Goal: Information Seeking & Learning: Check status

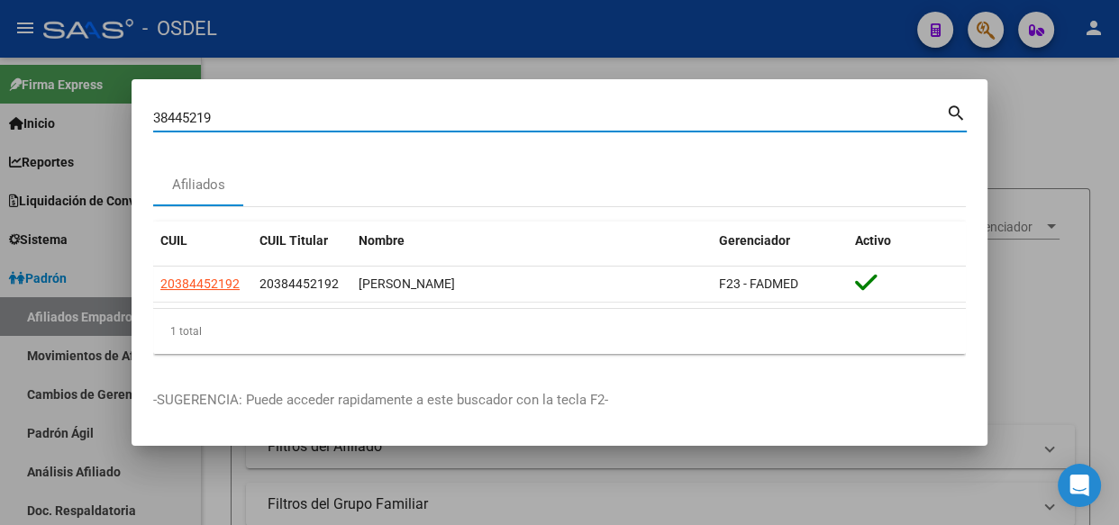
drag, startPoint x: 233, startPoint y: 122, endPoint x: 52, endPoint y: 108, distance: 181.7
click at [52, 108] on div "38445219 Buscar (apellido, dni, cuil, nro traspaso, cuit, obra social) search A…" at bounding box center [559, 262] width 1119 height 525
paste input "20-38354261-"
type input "20383542619"
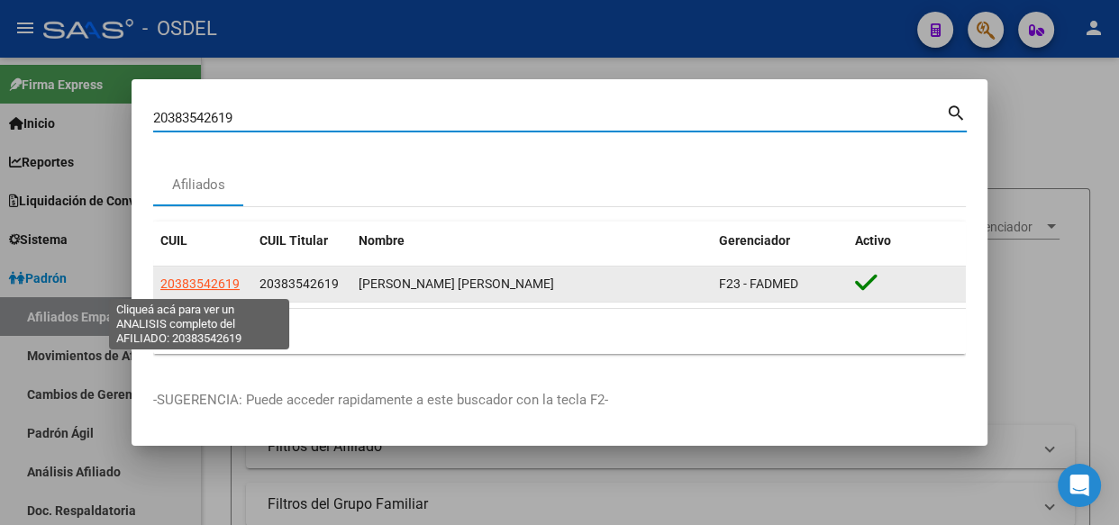
click at [224, 288] on span "20383542619" at bounding box center [199, 284] width 79 height 14
type textarea "20383542619"
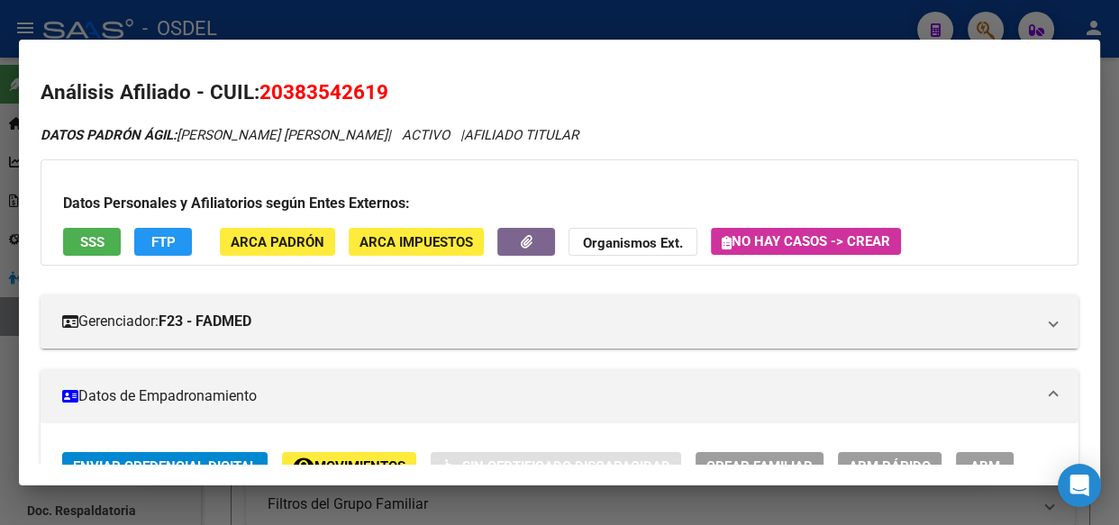
click at [77, 252] on button "SSS" at bounding box center [92, 242] width 58 height 28
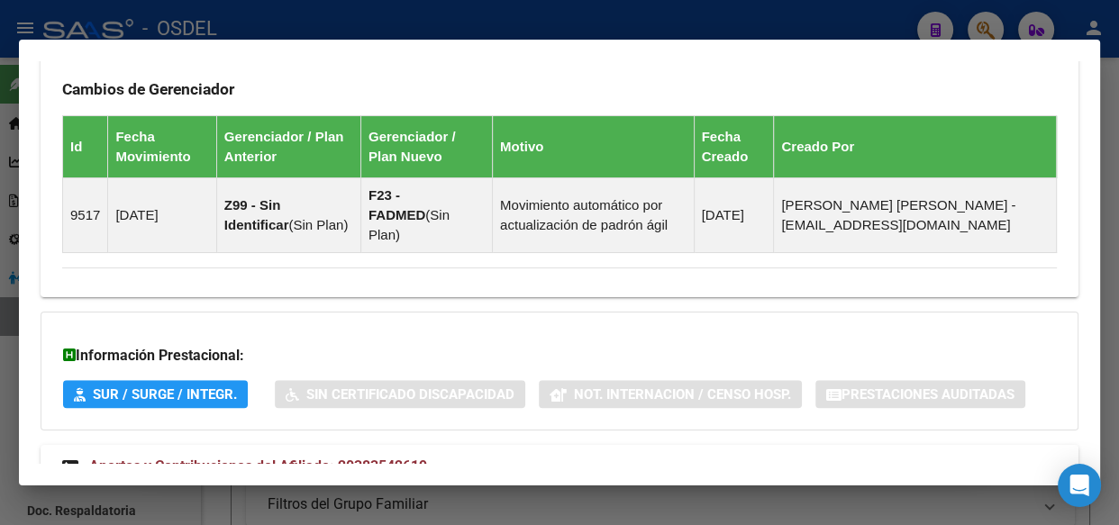
scroll to position [1239, 0]
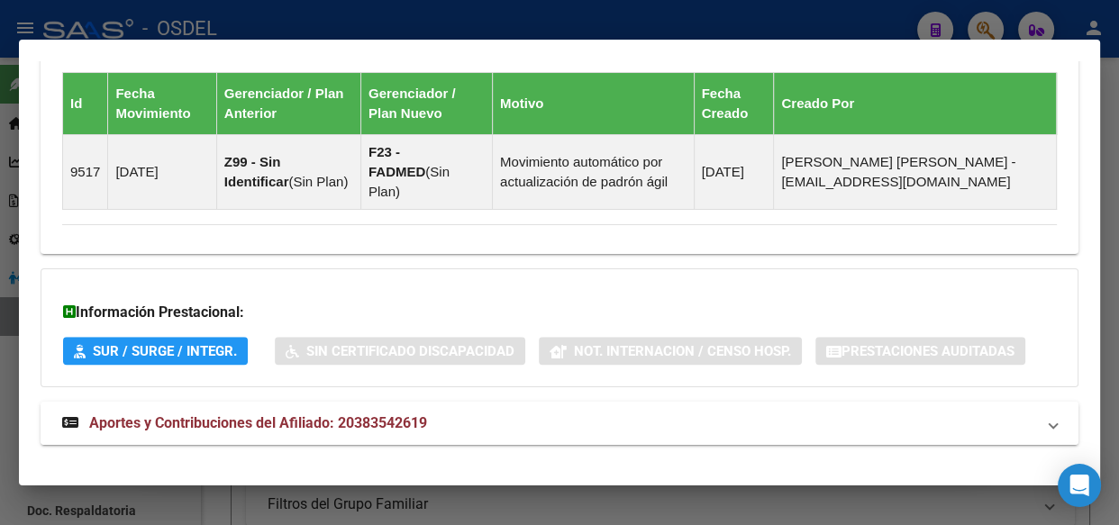
click at [240, 415] on span "Aportes y Contribuciones del Afiliado: 20383542619" at bounding box center [258, 423] width 338 height 17
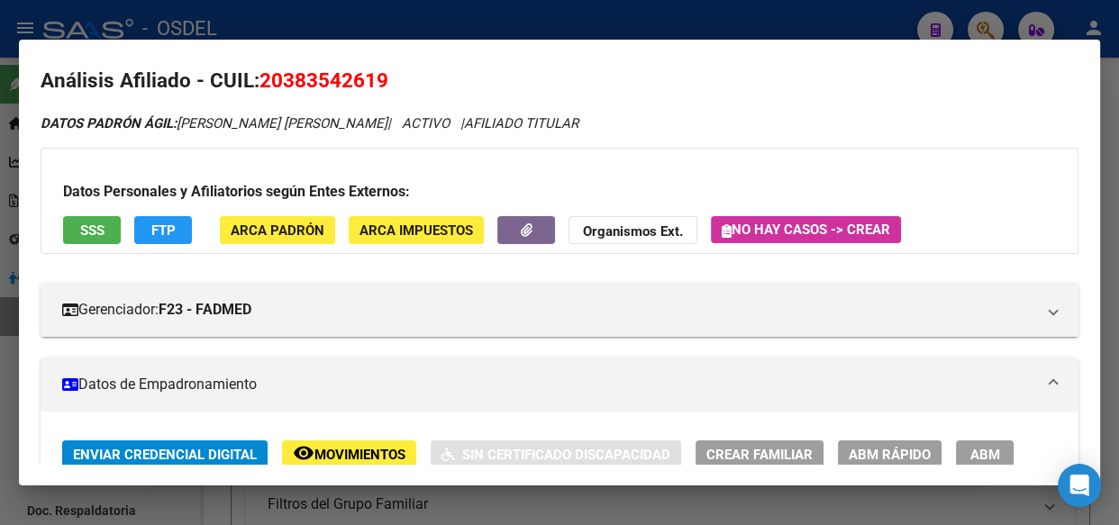
scroll to position [0, 0]
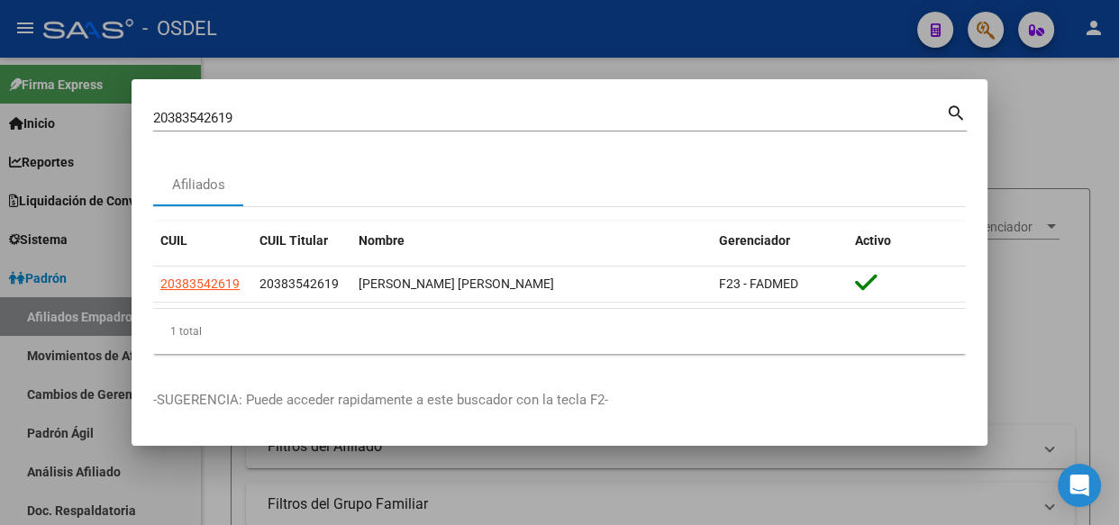
drag, startPoint x: 238, startPoint y: 117, endPoint x: 53, endPoint y: 93, distance: 186.4
click at [53, 93] on div "20383542619 Buscar (apellido, dni, cuil, nro traspaso, cuit, obra social) searc…" at bounding box center [559, 262] width 1119 height 525
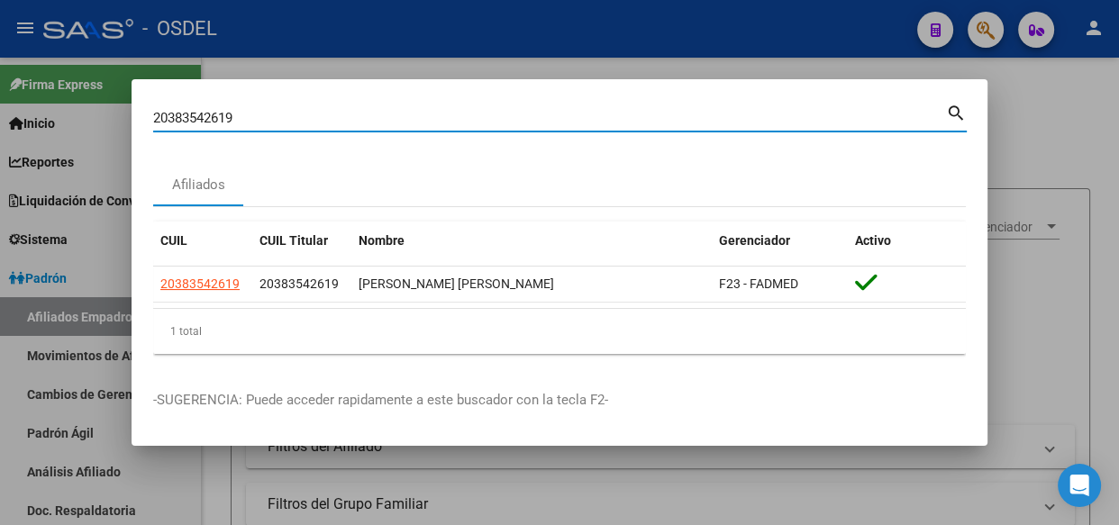
paste input "38498202"
type input "38498202"
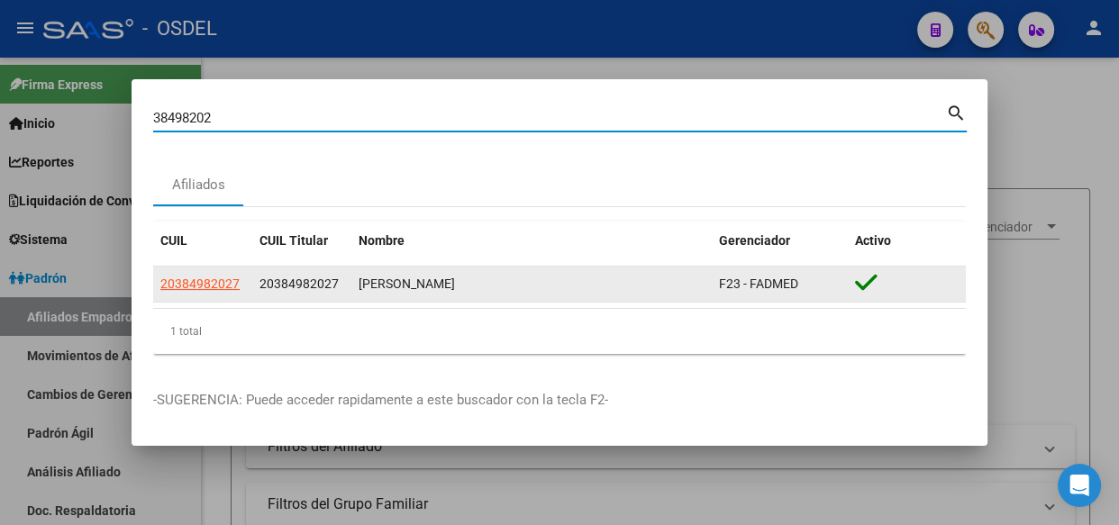
click at [200, 281] on span "20384982027" at bounding box center [199, 284] width 79 height 14
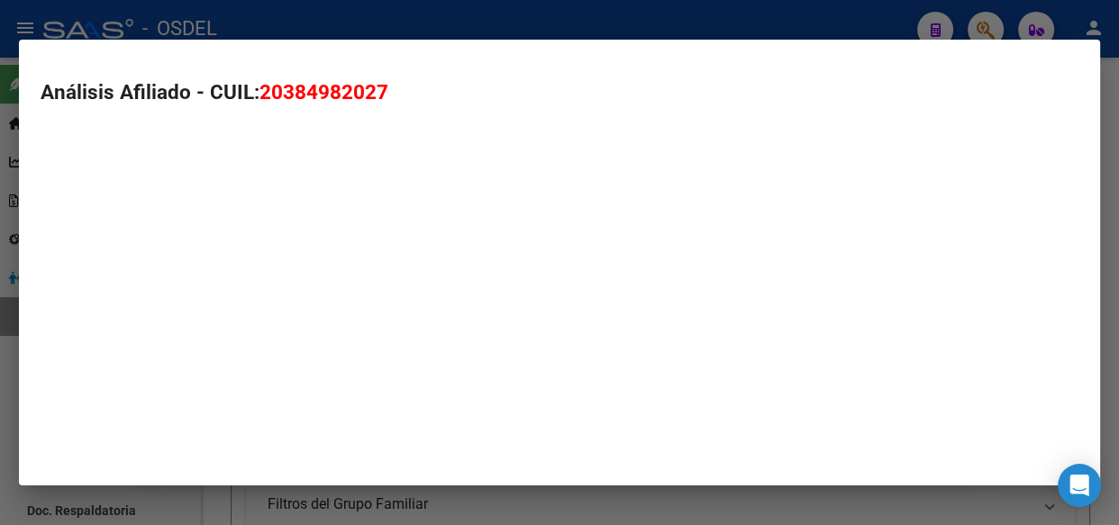
type textarea "20384982027"
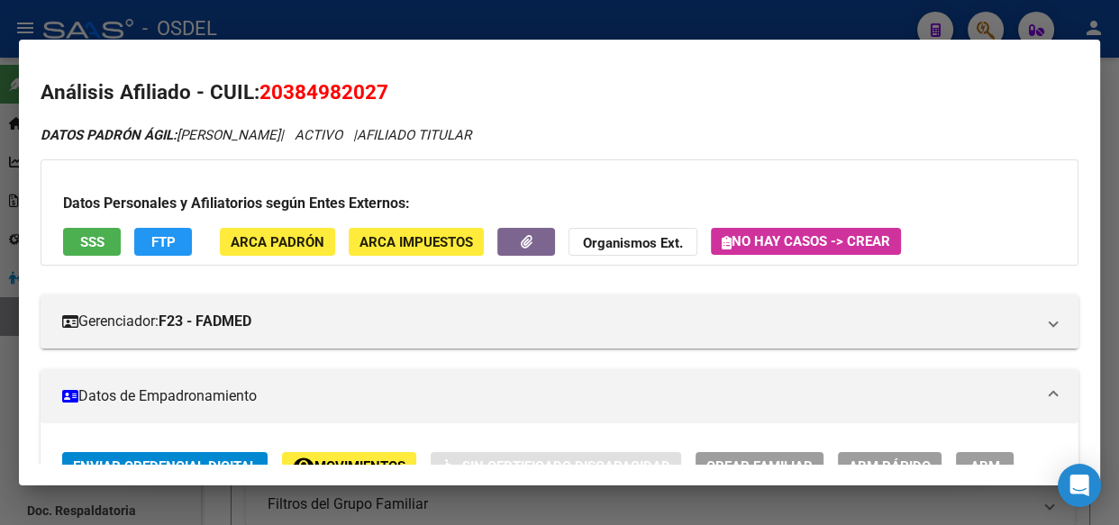
click at [50, 234] on div "Datos Personales y Afiliatorios según Entes Externos: SSS FTP ARCA Padrón ARCA …" at bounding box center [560, 213] width 1038 height 106
click at [74, 239] on button "SSS" at bounding box center [92, 242] width 58 height 28
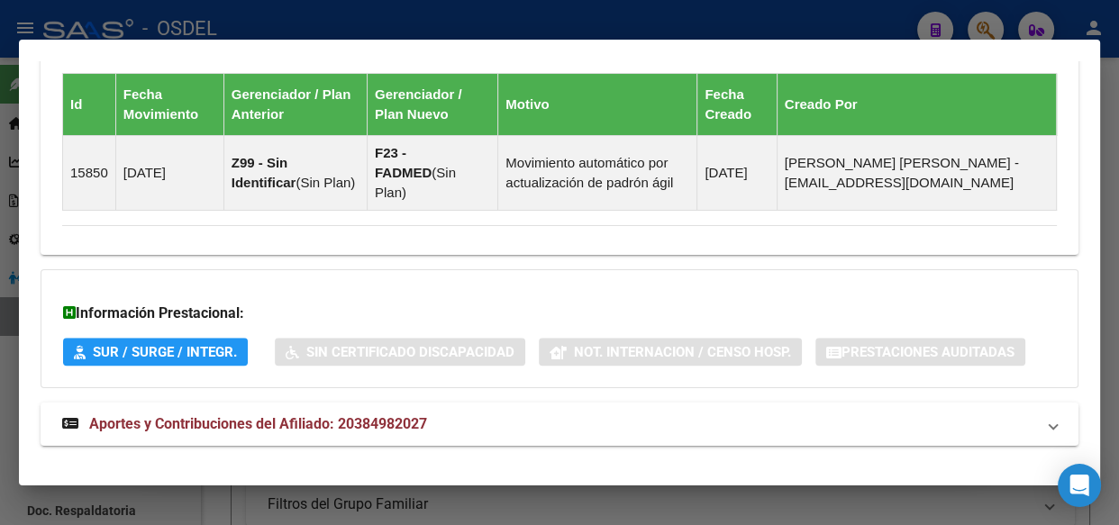
scroll to position [1239, 0]
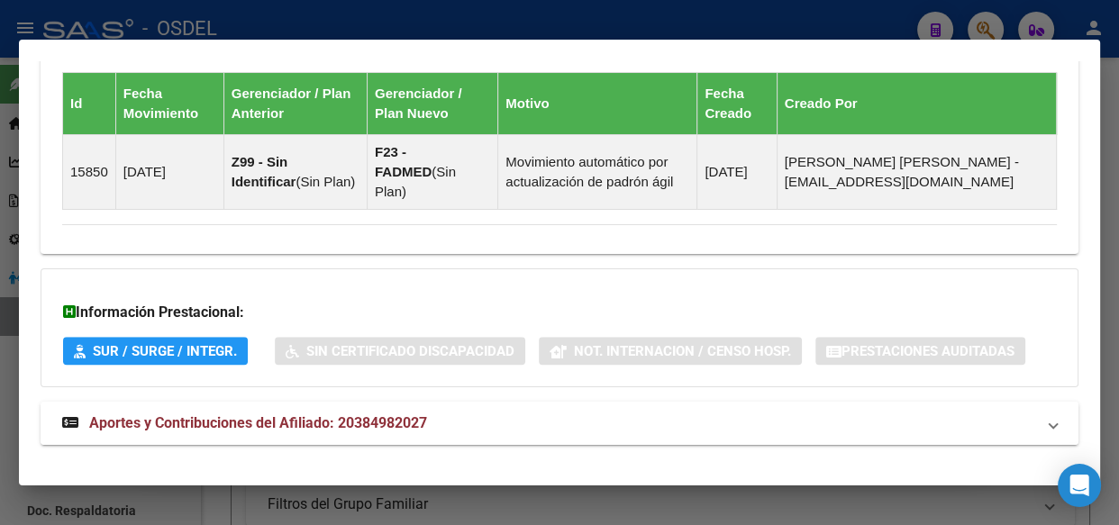
click at [269, 413] on strong "Aportes y Contribuciones del Afiliado: 20384982027" at bounding box center [244, 424] width 365 height 22
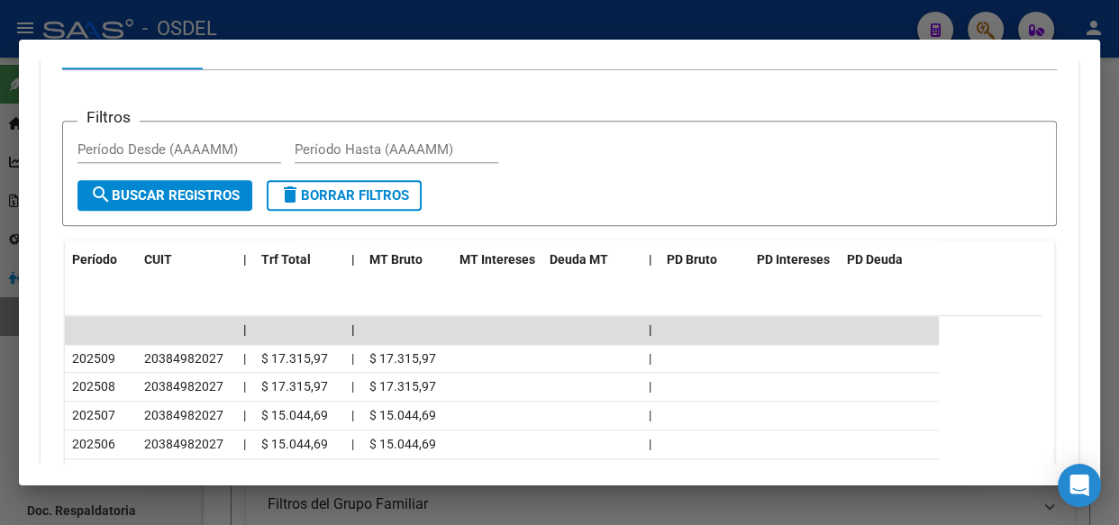
scroll to position [1812, 0]
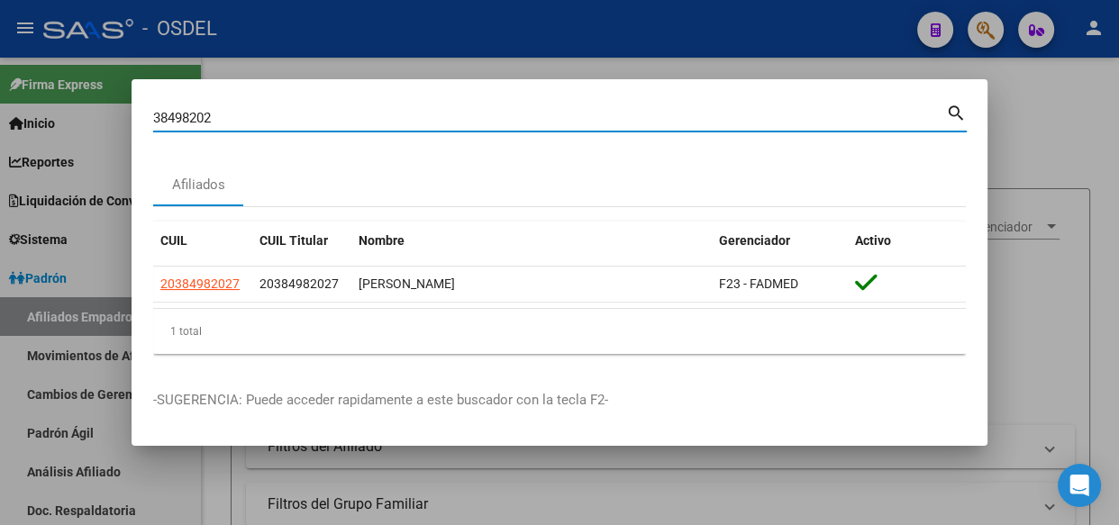
drag, startPoint x: 224, startPoint y: 114, endPoint x: 133, endPoint y: 115, distance: 91.0
click at [133, 115] on mat-dialog-content "38498202 Buscar (apellido, dni, cuil, nro traspaso, cuit, obra social) search A…" at bounding box center [560, 235] width 856 height 268
paste input "29448541"
type input "29448541"
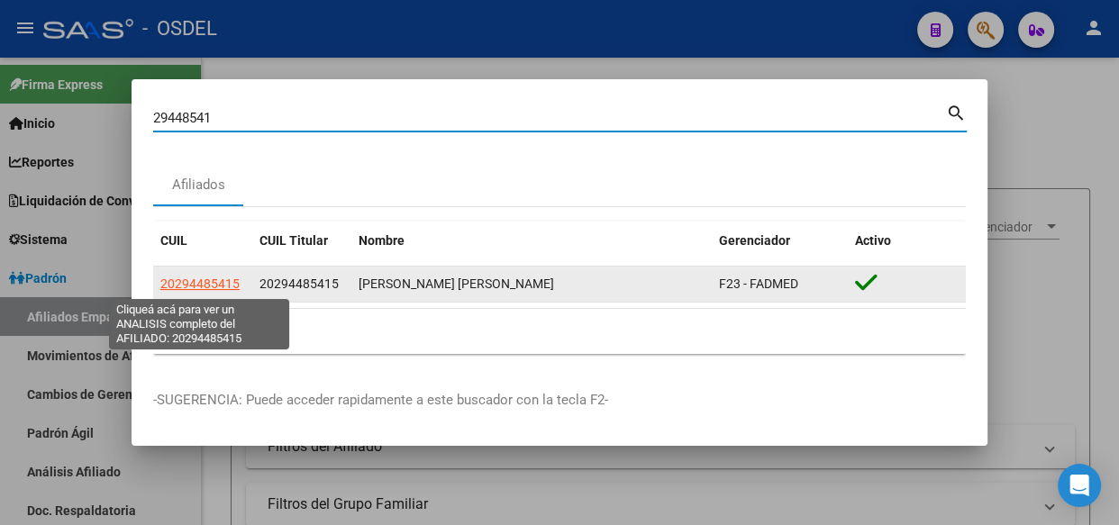
click at [217, 282] on span "20294485415" at bounding box center [199, 284] width 79 height 14
type textarea "20294485415"
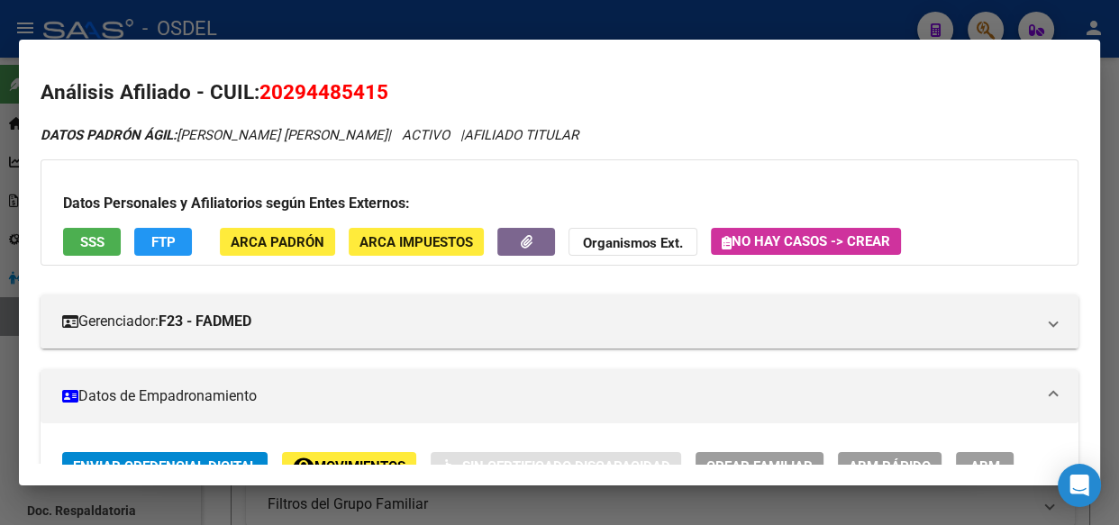
click at [113, 242] on button "SSS" at bounding box center [92, 242] width 58 height 28
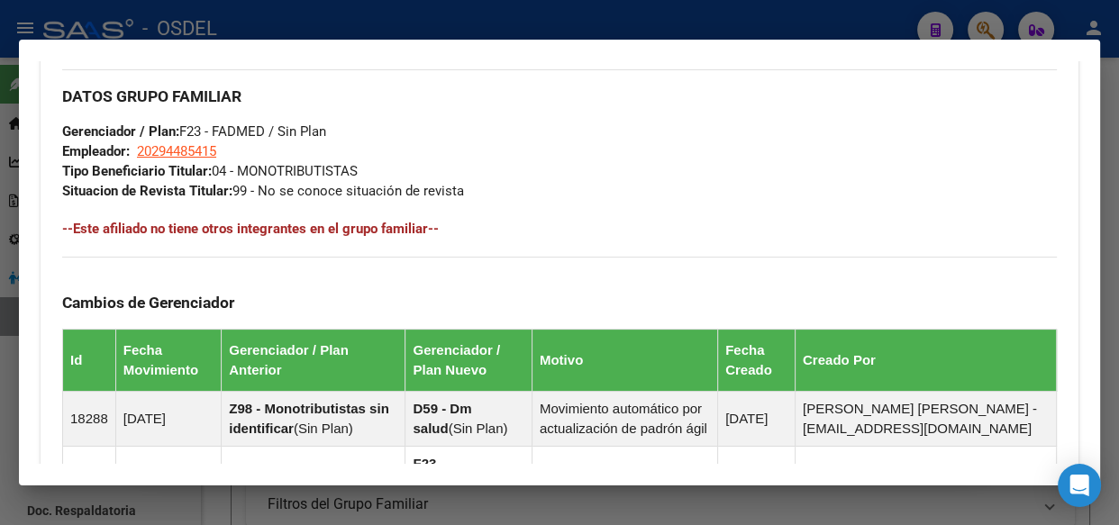
scroll to position [1294, 0]
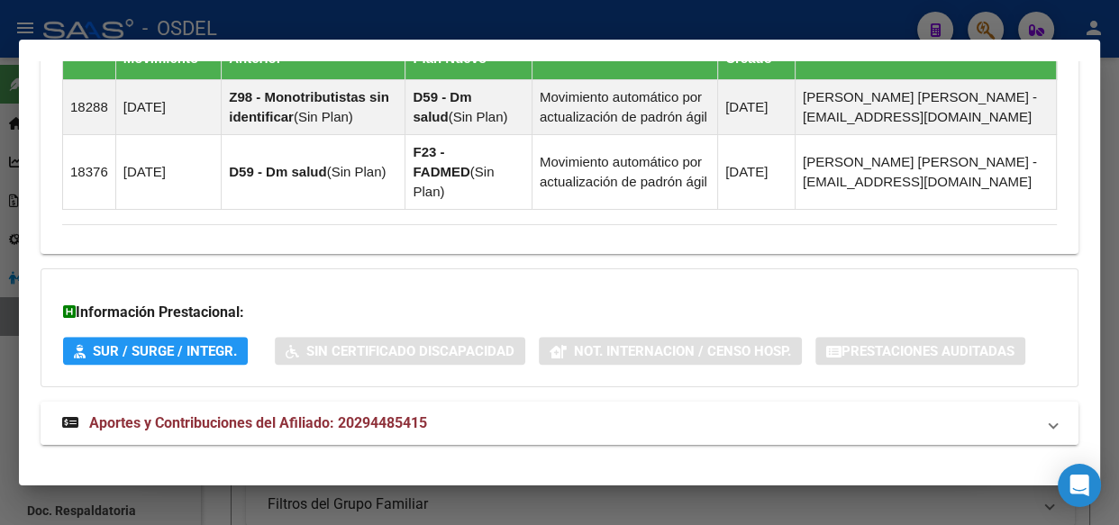
click at [315, 415] on span "Aportes y Contribuciones del Afiliado: 20294485415" at bounding box center [258, 423] width 338 height 17
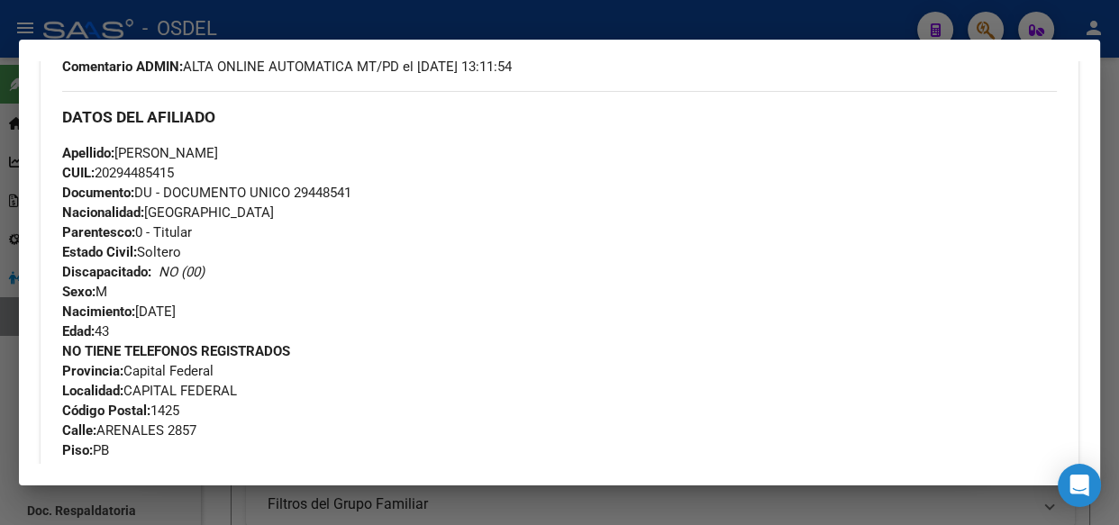
scroll to position [0, 0]
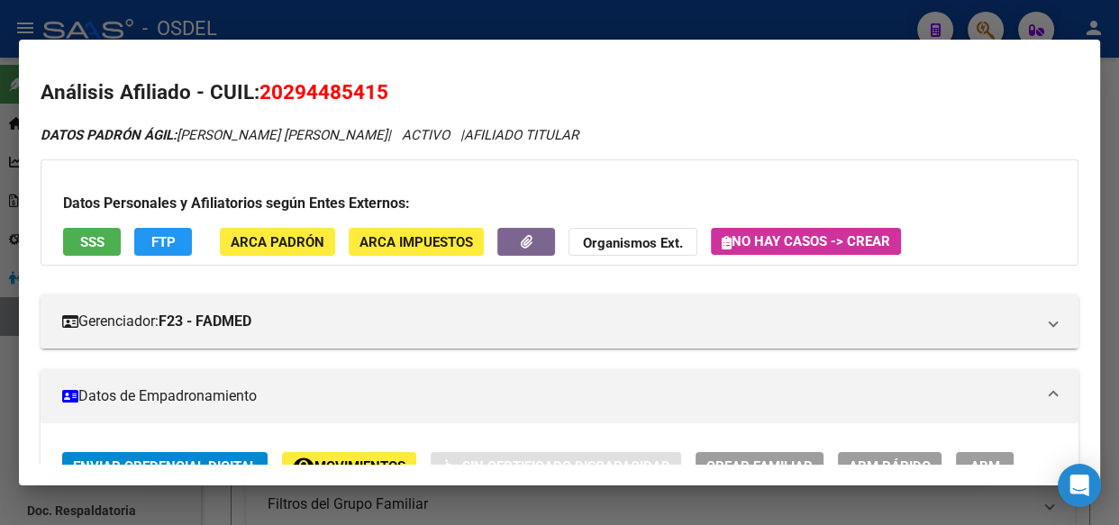
click at [77, 240] on button "SSS" at bounding box center [92, 242] width 58 height 28
